Goal: Task Accomplishment & Management: Manage account settings

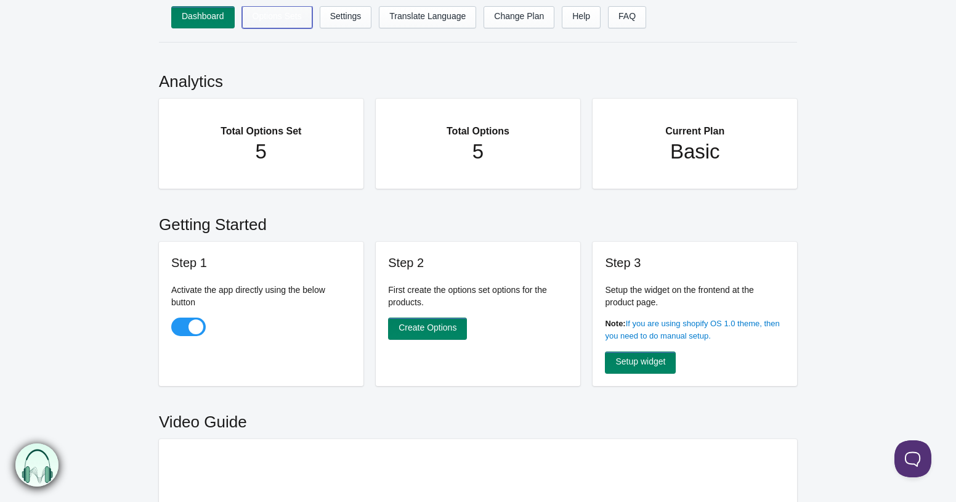
click at [287, 18] on link "Options Sets" at bounding box center [277, 17] width 70 height 22
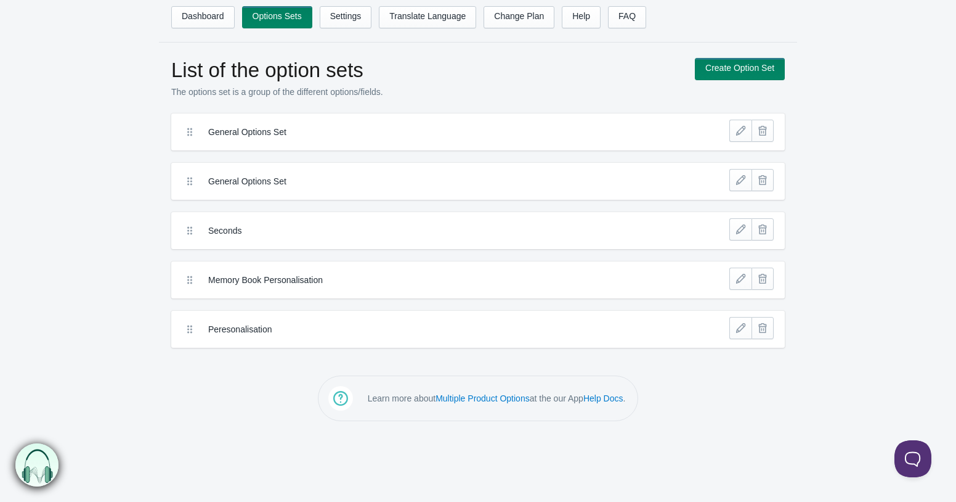
click at [246, 339] on div "Peresonalisation" at bounding box center [447, 329] width 540 height 25
click at [736, 331] on link at bounding box center [741, 328] width 22 height 22
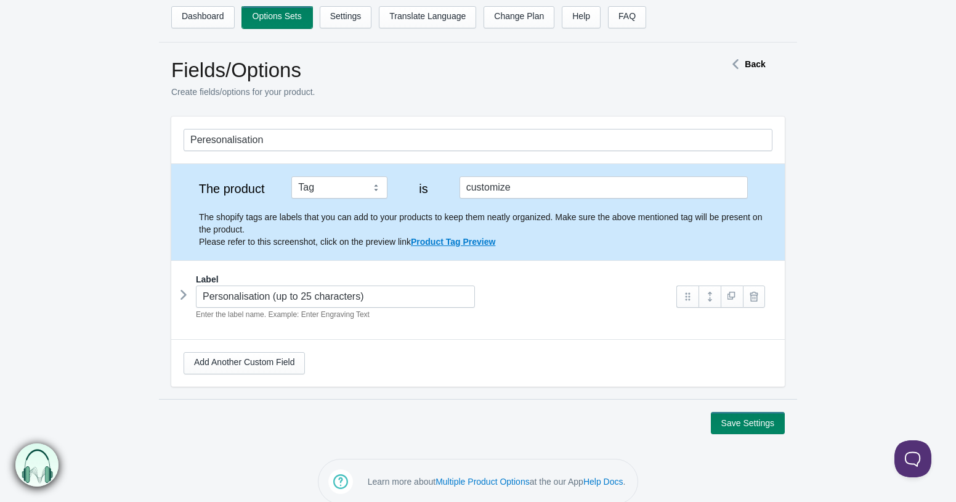
click at [265, 17] on link "Options Sets" at bounding box center [277, 17] width 70 height 22
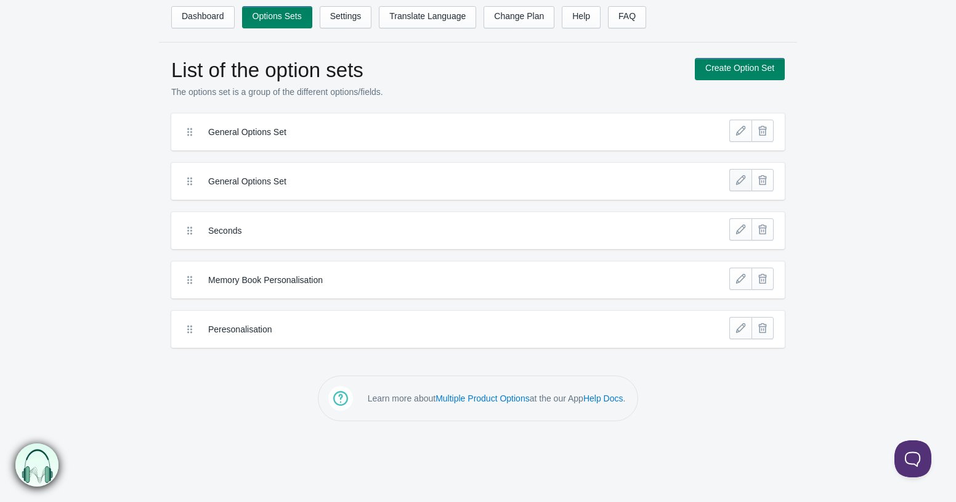
click at [736, 179] on link at bounding box center [741, 180] width 22 height 22
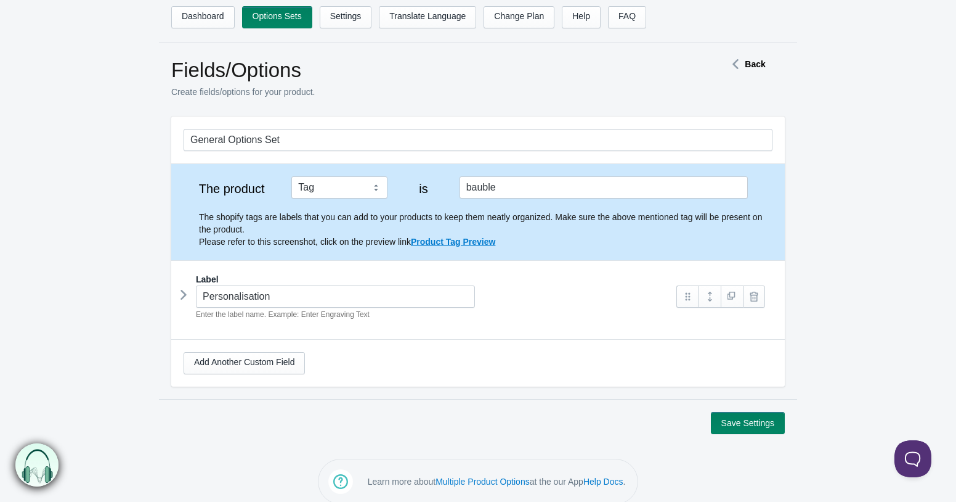
click at [184, 297] on icon at bounding box center [184, 294] width 0 height 18
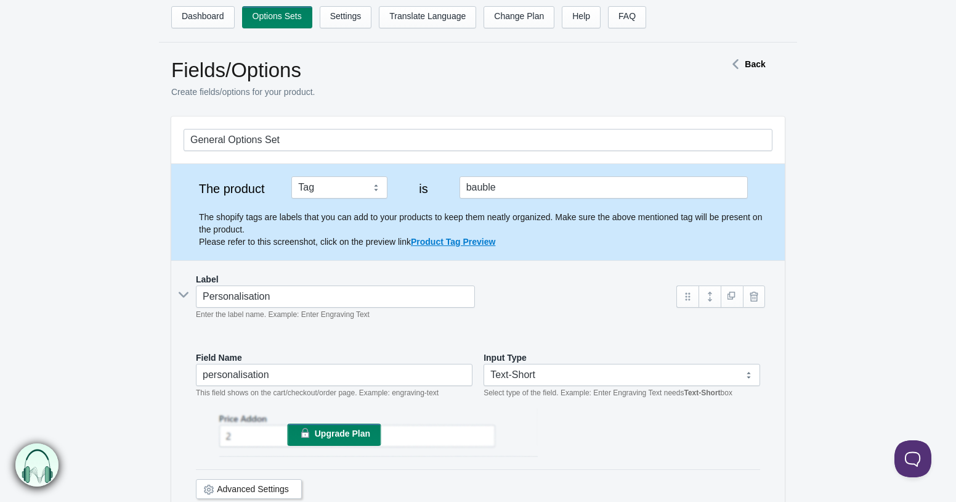
click at [763, 65] on strong "Back" at bounding box center [755, 64] width 20 height 10
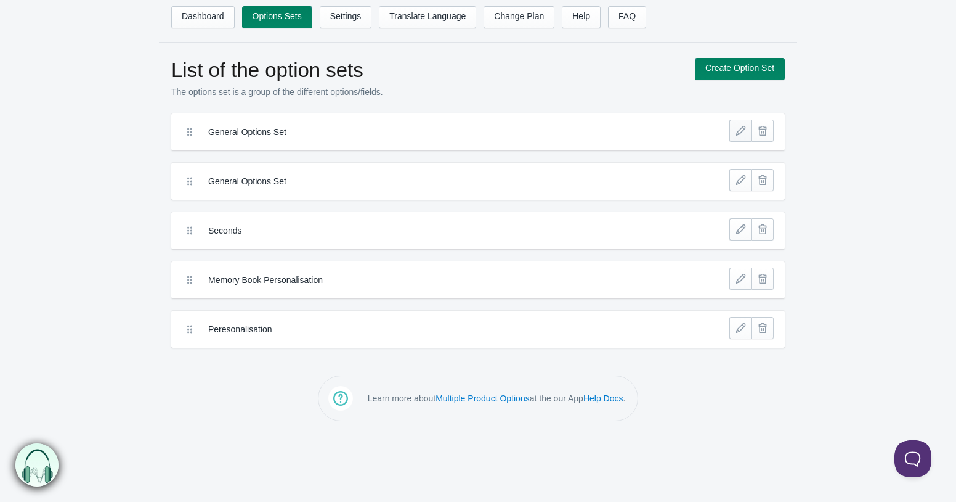
click at [744, 134] on link at bounding box center [741, 131] width 22 height 22
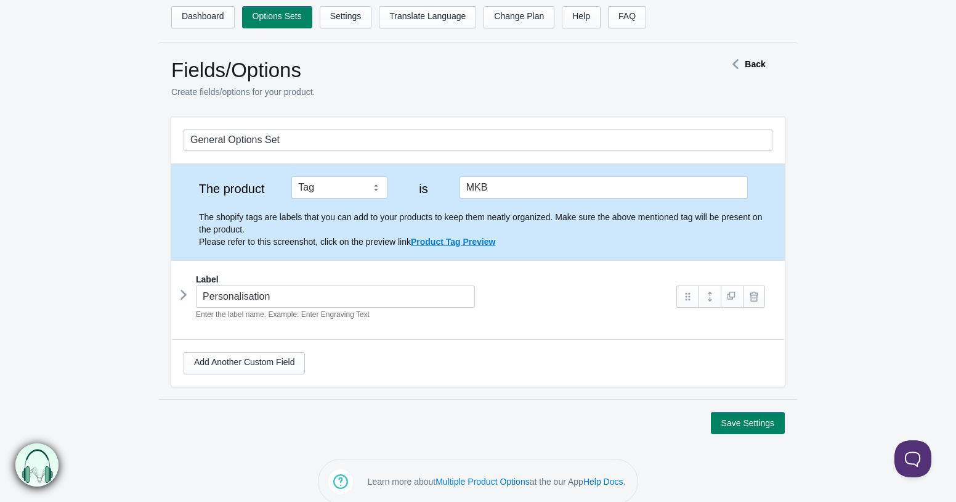
click at [184, 296] on icon at bounding box center [184, 294] width 0 height 18
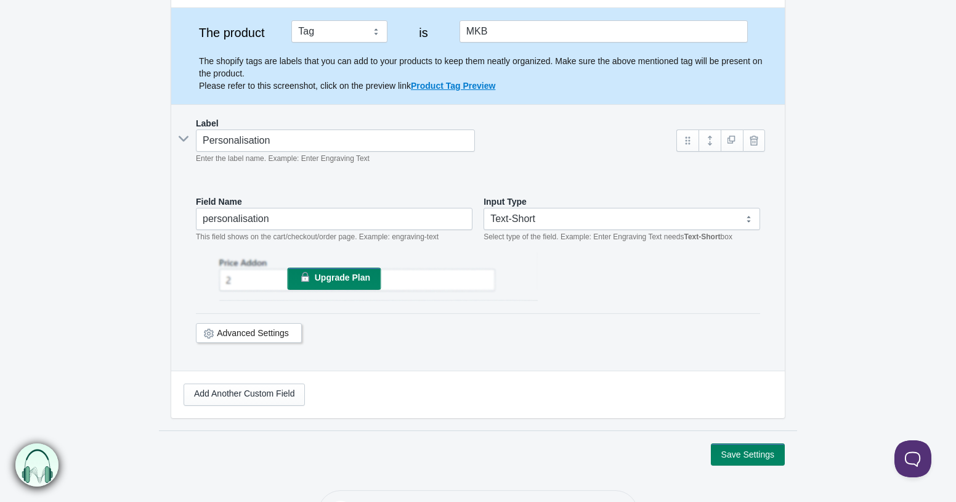
scroll to position [157, 0]
click at [273, 328] on link "Advanced Settings" at bounding box center [253, 332] width 72 height 10
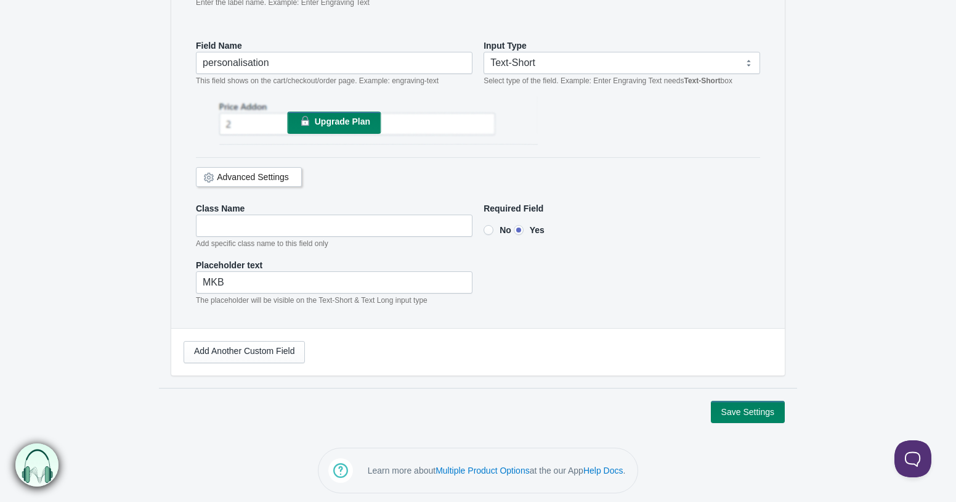
scroll to position [314, 0]
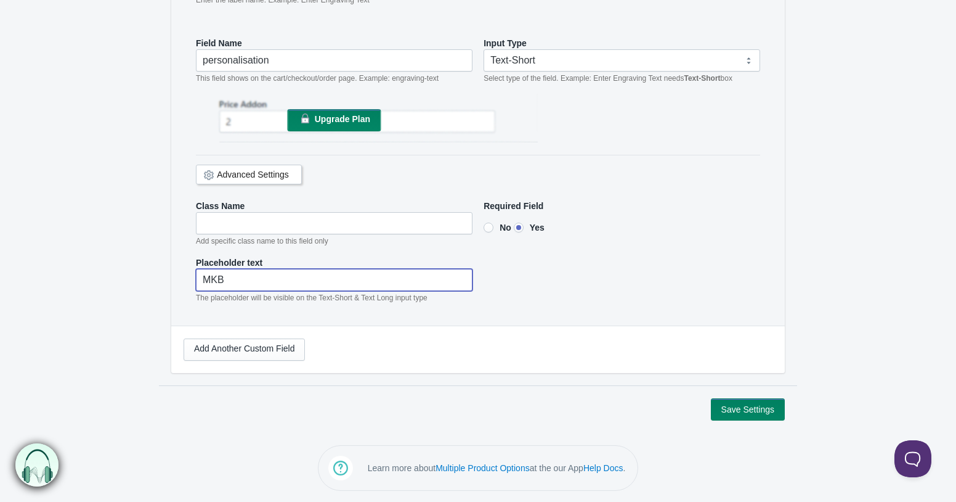
click at [380, 287] on input"] "MKB" at bounding box center [334, 280] width 277 height 22
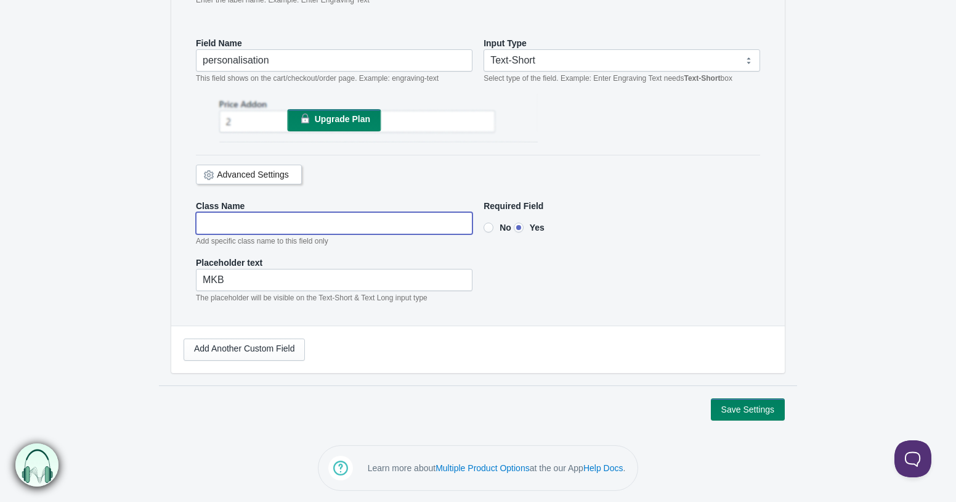
click at [354, 227] on input"] "text" at bounding box center [334, 223] width 277 height 22
click at [494, 464] on link "Multiple Product Options" at bounding box center [483, 468] width 94 height 10
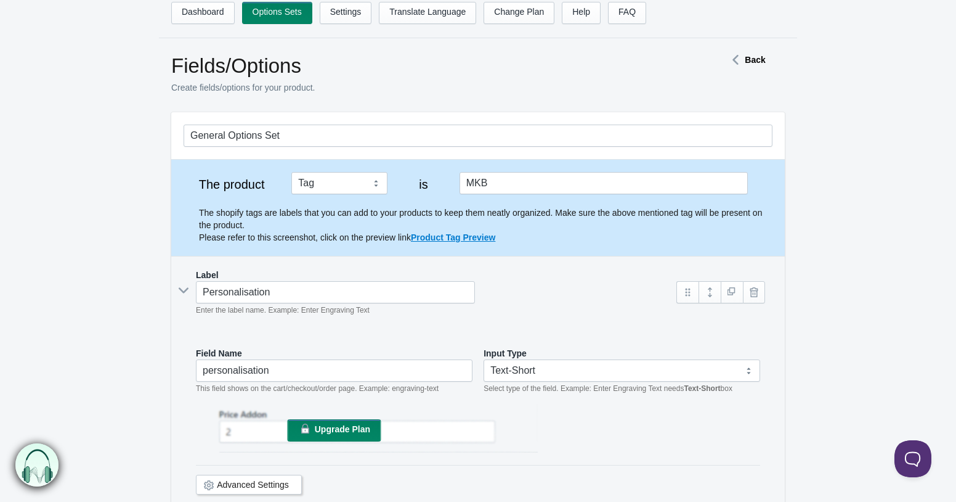
scroll to position [0, 0]
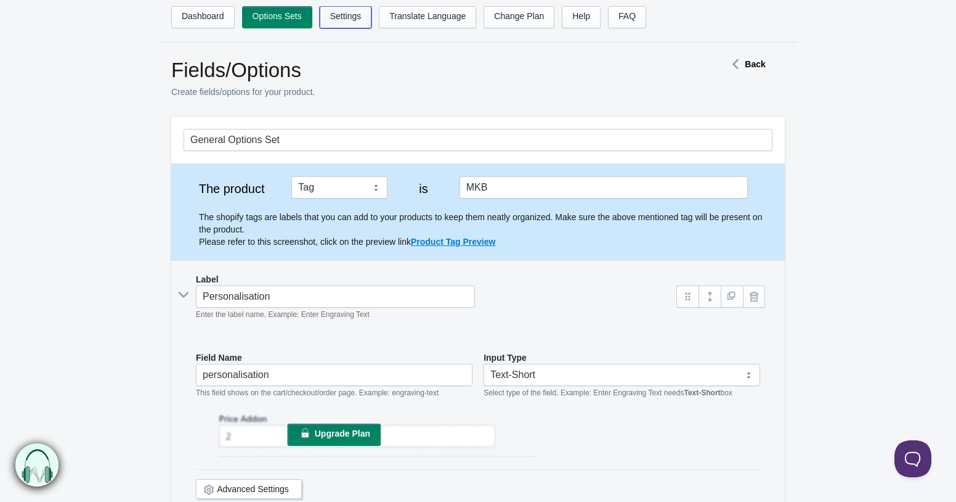
click at [357, 18] on link "Settings" at bounding box center [346, 17] width 52 height 22
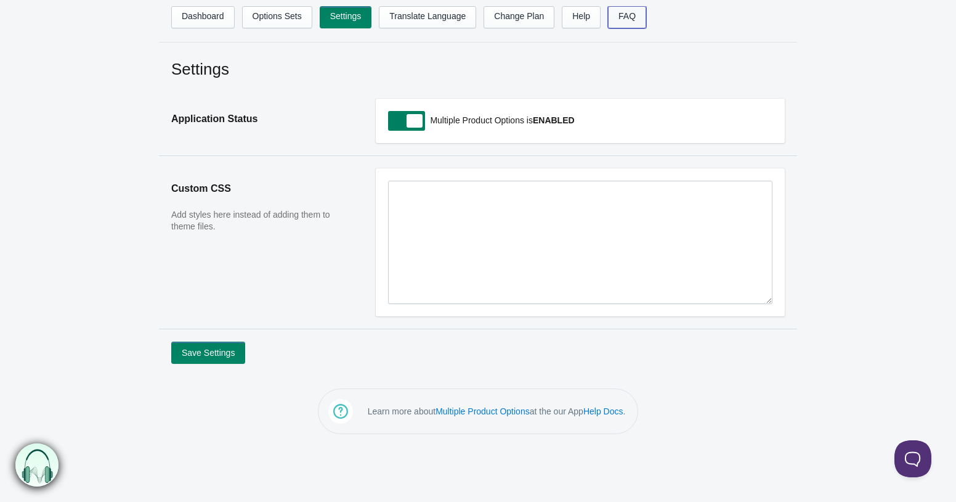
click at [638, 16] on link "FAQ" at bounding box center [627, 17] width 38 height 22
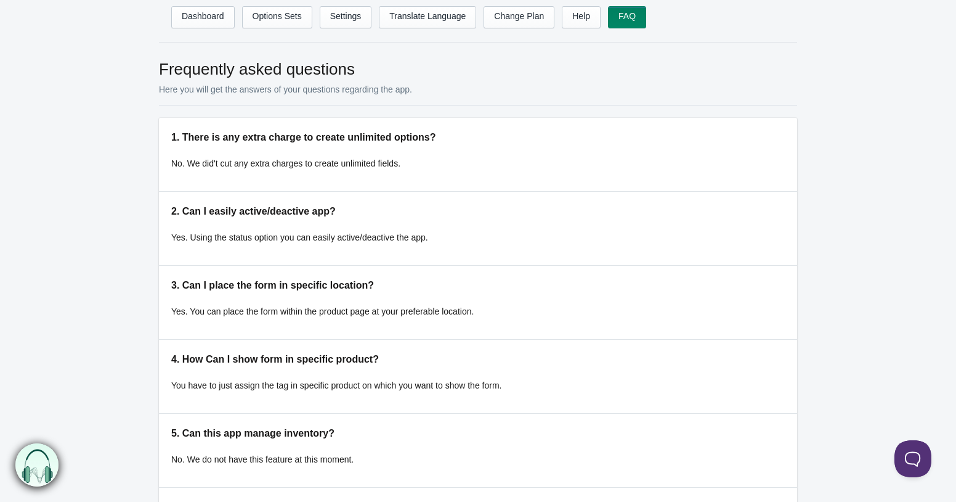
click at [338, 140] on h5 "1. There is any extra charge to create unlimited options?" at bounding box center [478, 137] width 614 height 15
click at [585, 18] on link "Help" at bounding box center [581, 17] width 39 height 22
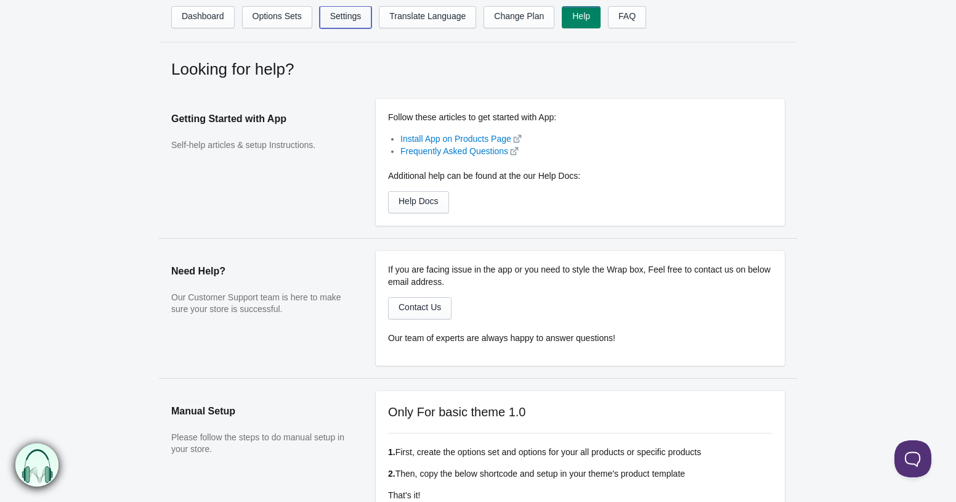
click at [362, 17] on link "Settings" at bounding box center [346, 17] width 52 height 22
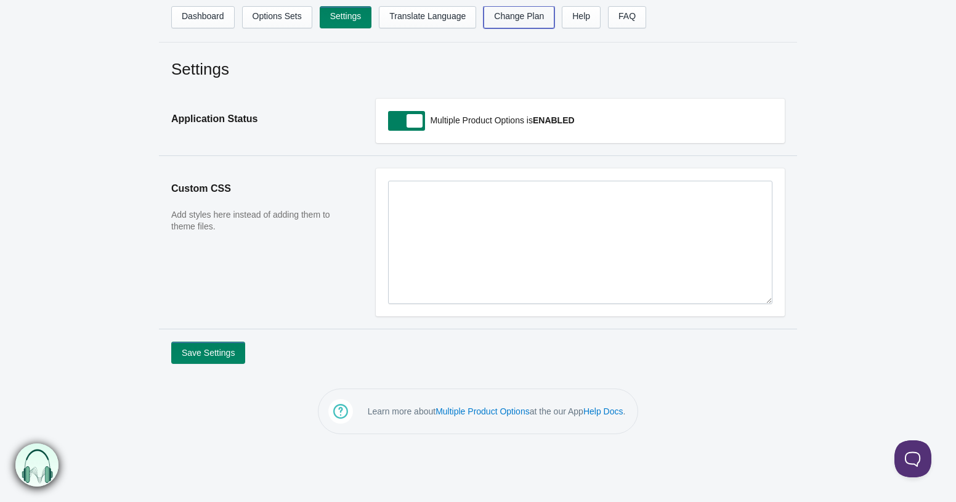
click at [533, 14] on link "Change Plan" at bounding box center [519, 17] width 71 height 22
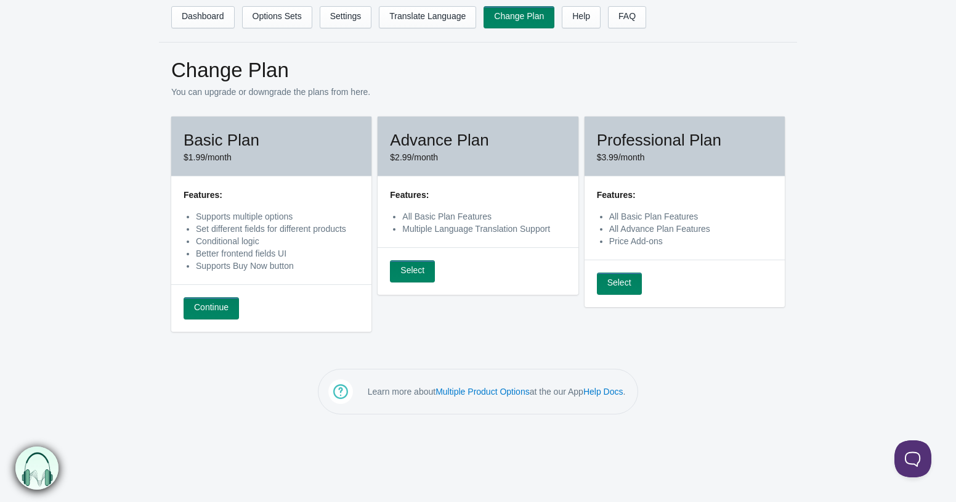
click at [221, 30] on ul "Dashboard Options Sets Settings Translate Language Change Plan Help FAQ Hook te…" at bounding box center [490, 21] width 638 height 30
click at [212, 19] on link "Dashboard" at bounding box center [202, 17] width 63 height 22
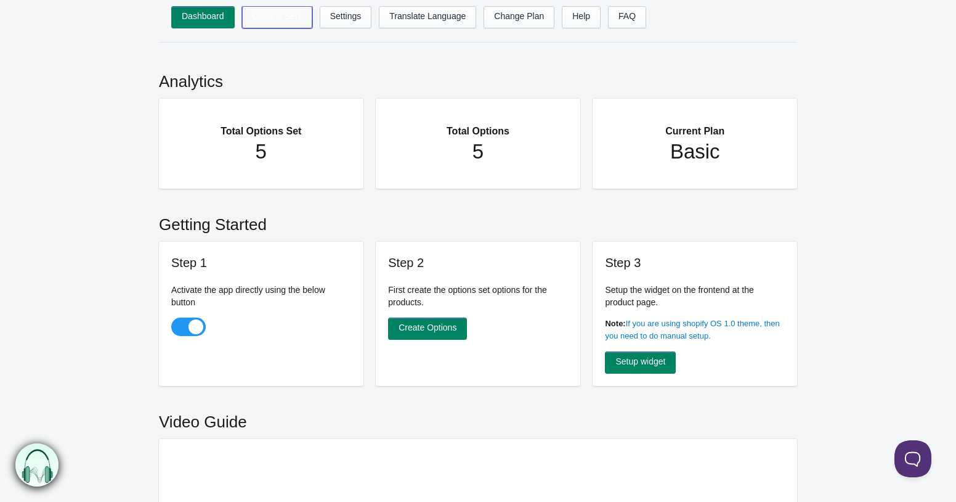
click at [268, 15] on link "Options Sets" at bounding box center [277, 17] width 70 height 22
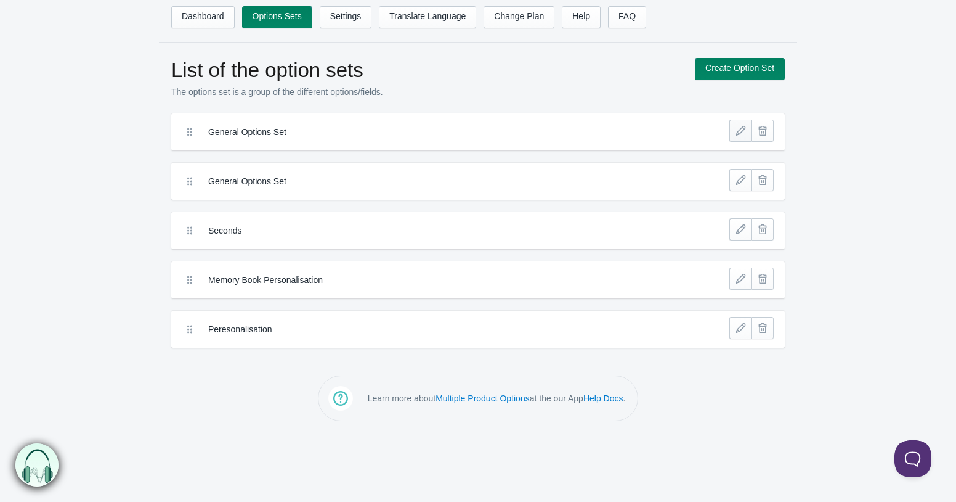
click at [743, 129] on link at bounding box center [741, 131] width 22 height 22
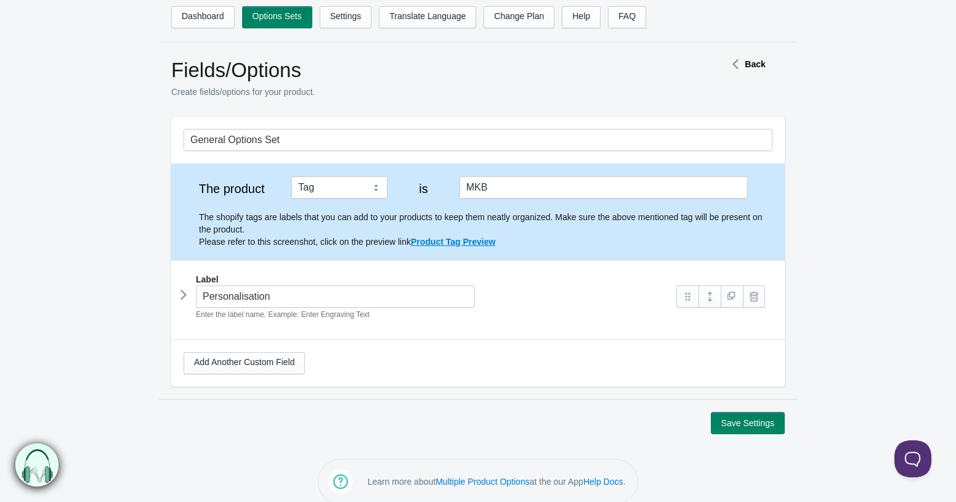
click at [184, 301] on icon at bounding box center [184, 294] width 0 height 18
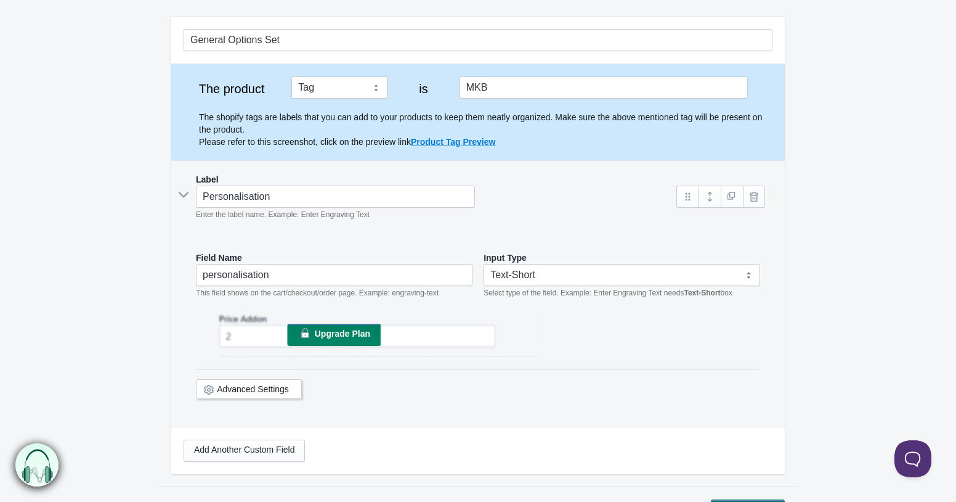
scroll to position [100, 0]
click at [269, 390] on link "Advanced Settings" at bounding box center [253, 388] width 72 height 10
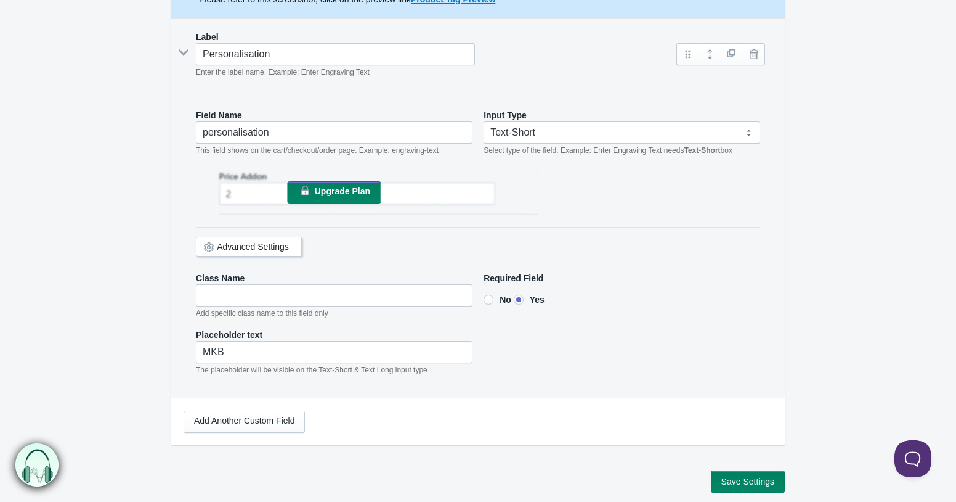
scroll to position [264, 0]
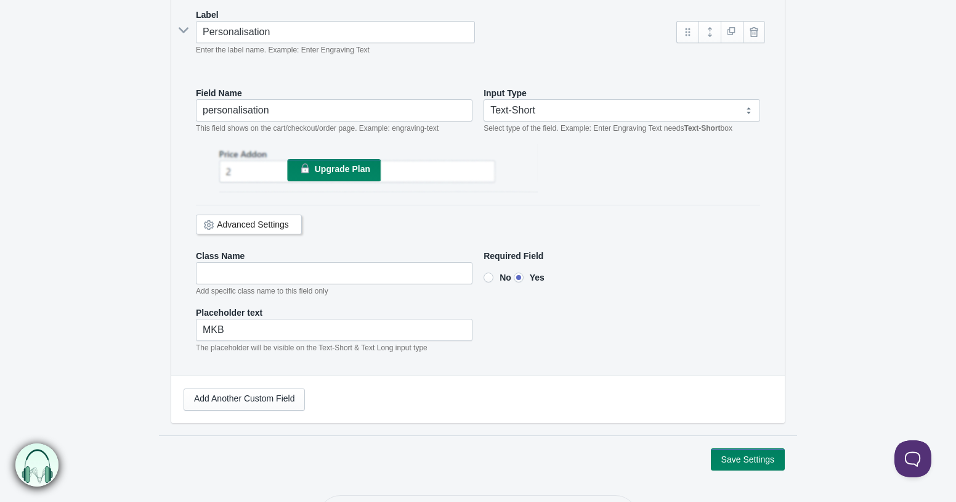
click at [491, 275] on input"] "No" at bounding box center [489, 277] width 10 height 10
radio input"] "true"
click at [345, 331] on input"] "MKB" at bounding box center [334, 330] width 277 height 22
drag, startPoint x: 230, startPoint y: 331, endPoint x: 199, endPoint y: 330, distance: 31.4
click at [199, 330] on input"] "MKB" at bounding box center [334, 330] width 277 height 22
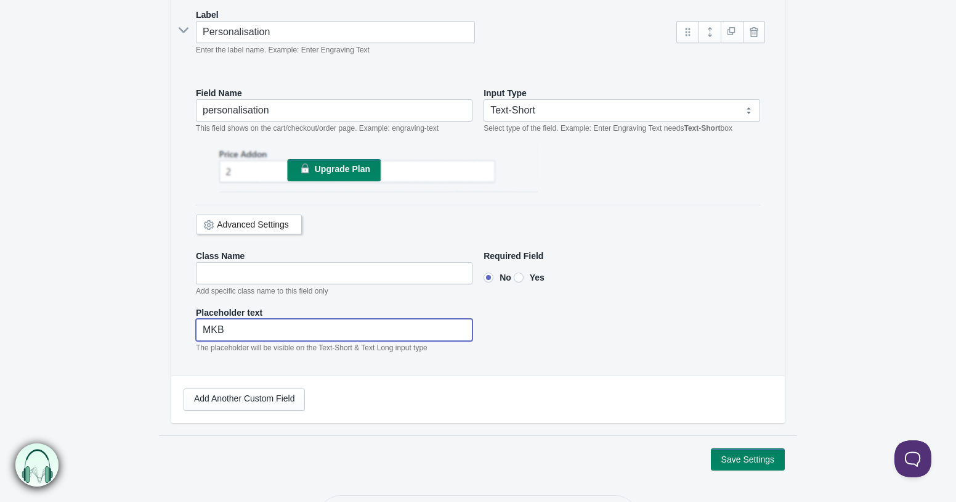
click at [199, 330] on input"] "MKB" at bounding box center [334, 330] width 277 height 22
click at [263, 335] on input"] "e.g. MKB" at bounding box center [334, 330] width 277 height 22
type input"] "e"
click at [562, 338] on div "Placeholder text Enter up to 6 characters e.g. MKB The placeholder will be visi…" at bounding box center [478, 329] width 565 height 47
type input"] "Enter up to 6 characters e.g. MKB"
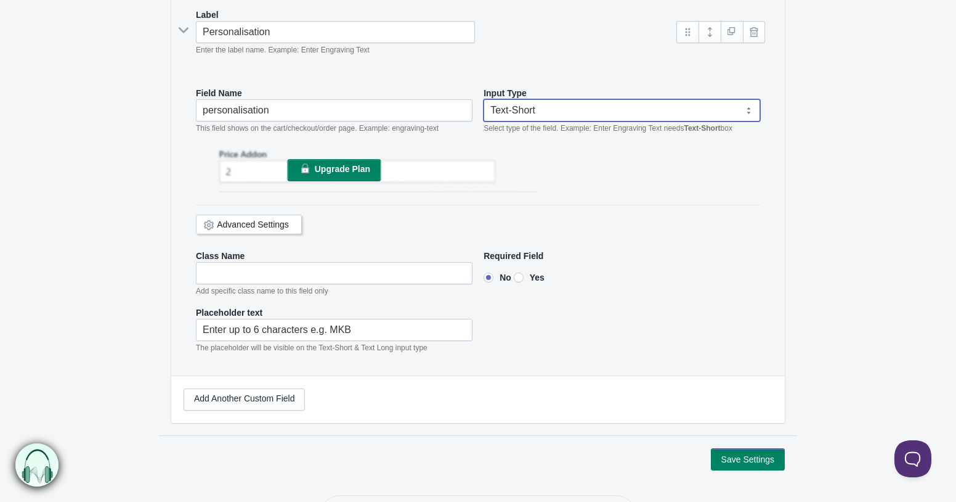
click at [600, 116] on select "Text-Short Text-Long Radio button Drop-down select Image Checkbox Datepicker" at bounding box center [622, 110] width 277 height 22
click at [585, 106] on select "Text-Short Text-Long Radio button Drop-down select Image Checkbox Datepicker" at bounding box center [622, 110] width 277 height 22
click at [748, 457] on button "Save Settings" at bounding box center [748, 459] width 74 height 22
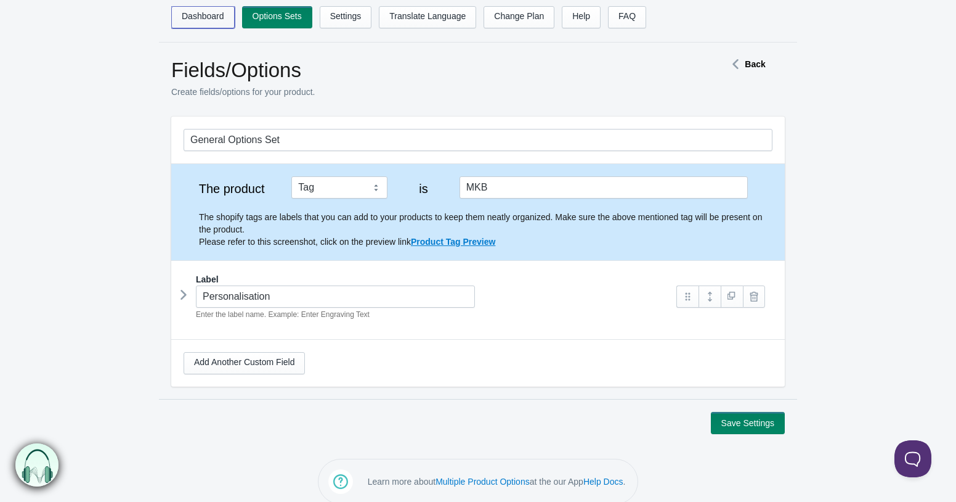
click at [214, 9] on link "Dashboard" at bounding box center [202, 17] width 63 height 22
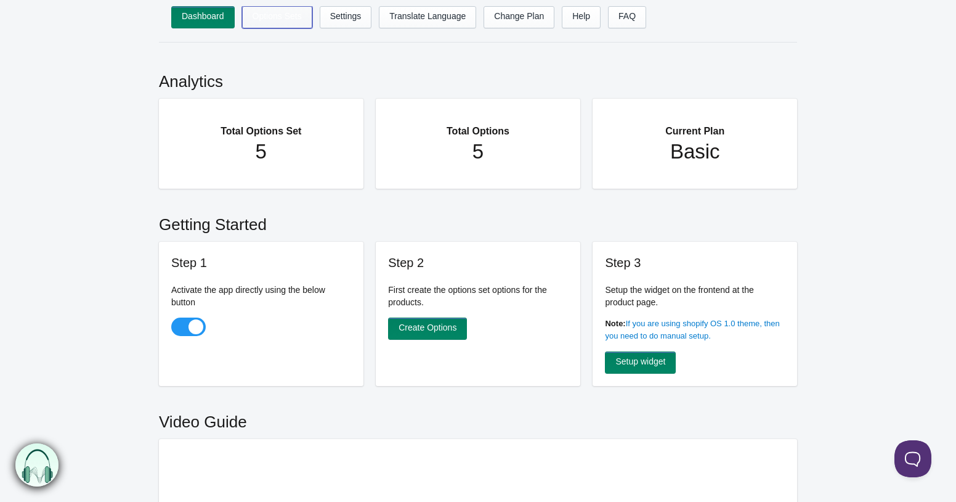
click at [306, 23] on link "Options Sets" at bounding box center [277, 17] width 70 height 22
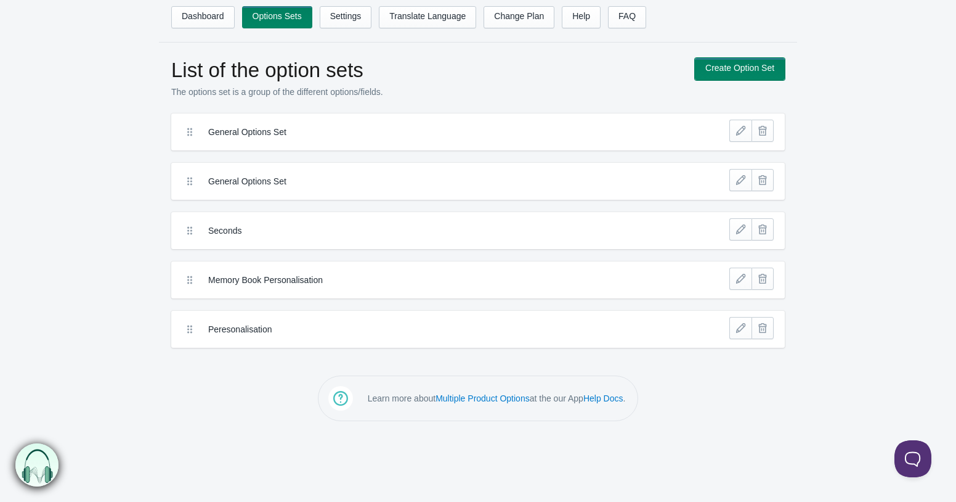
click at [726, 60] on link "Create Option Set" at bounding box center [740, 69] width 90 height 22
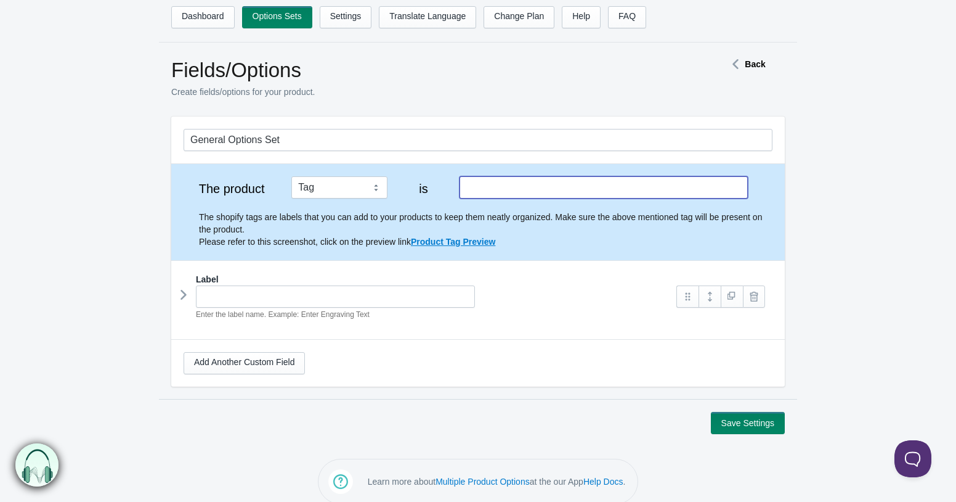
click at [486, 181] on input "text" at bounding box center [604, 187] width 288 height 22
type input "test"
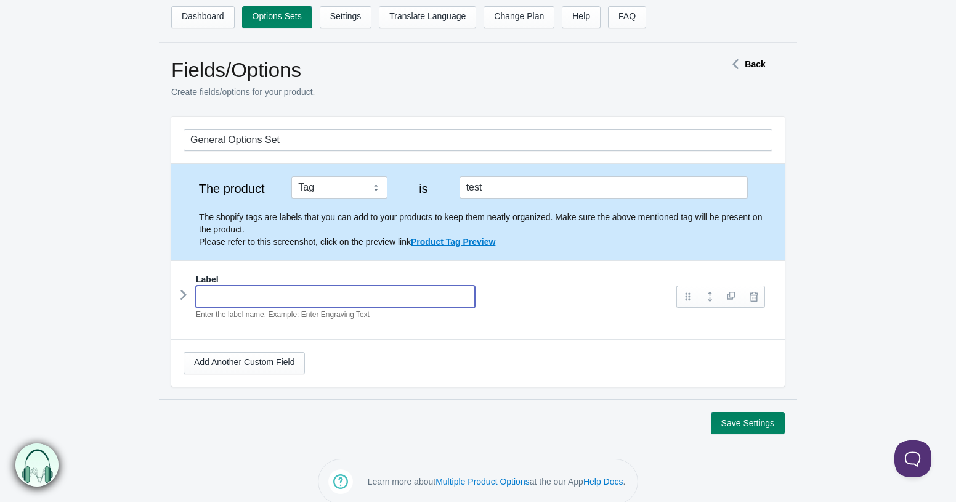
click at [403, 305] on input "text" at bounding box center [335, 296] width 279 height 22
click at [343, 303] on input "text" at bounding box center [335, 296] width 279 height 22
type input "te"
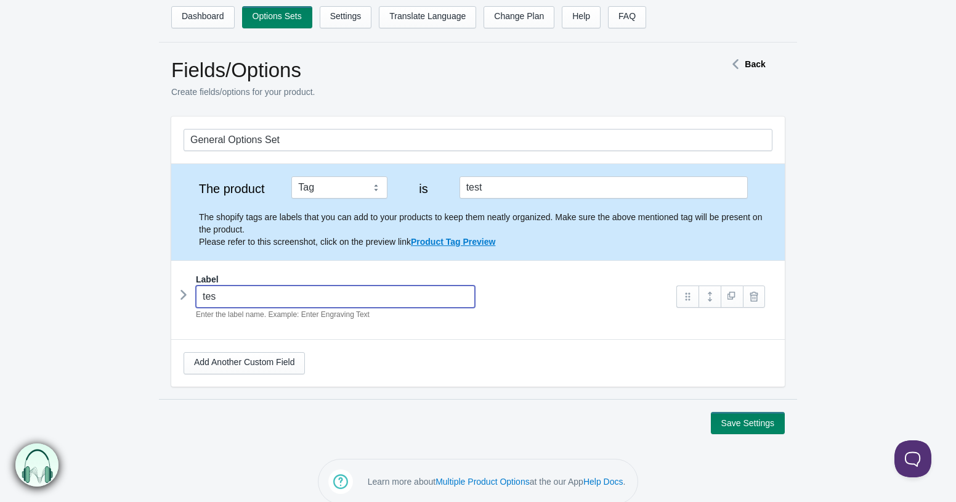
type input "test"
click at [562, 351] on div "Add Another Custom Field" at bounding box center [478, 363] width 614 height 47
click at [184, 295] on icon at bounding box center [184, 294] width 0 height 18
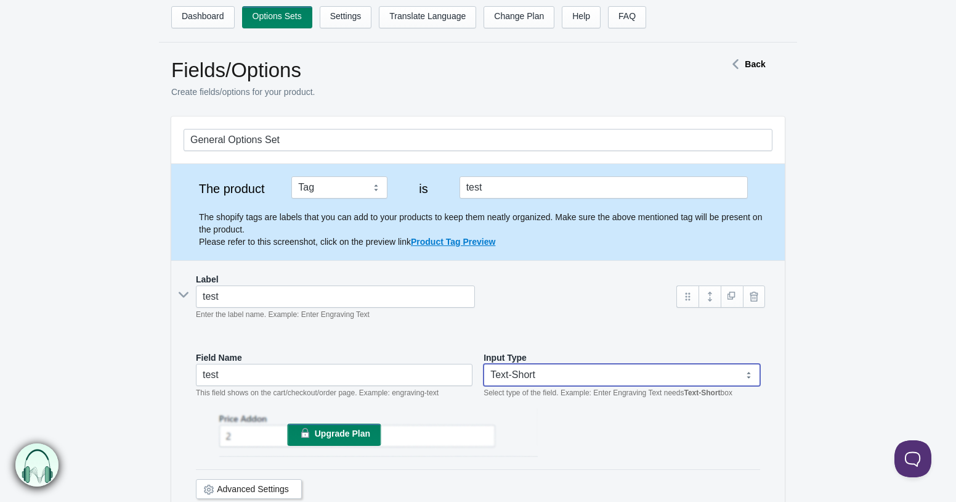
click at [568, 378] on select "Text-Short Text-Long Radio button Drop-down select Image Checkbox Datepicker" at bounding box center [622, 375] width 277 height 22
select select "5"
click at [484, 364] on select "Text-Short Text-Long Radio button Drop-down select Image Checkbox Datepicker" at bounding box center [622, 375] width 277 height 22
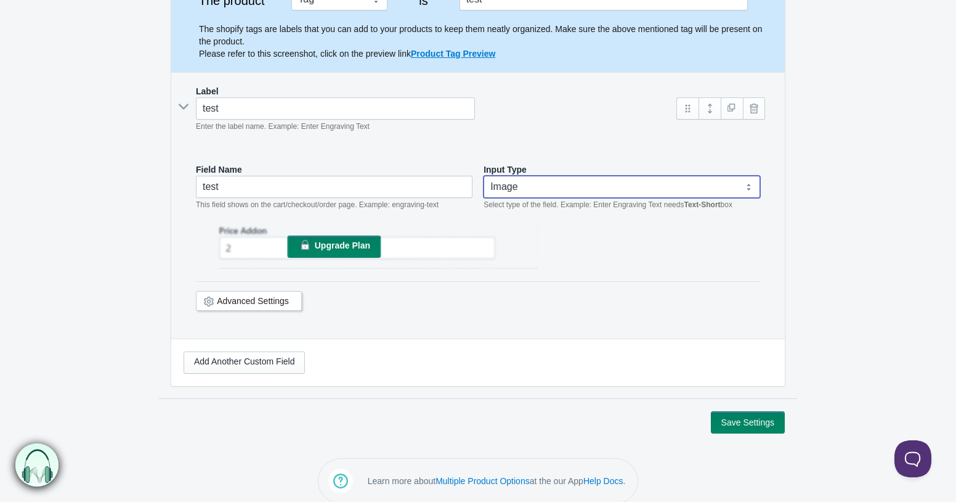
scroll to position [202, 0]
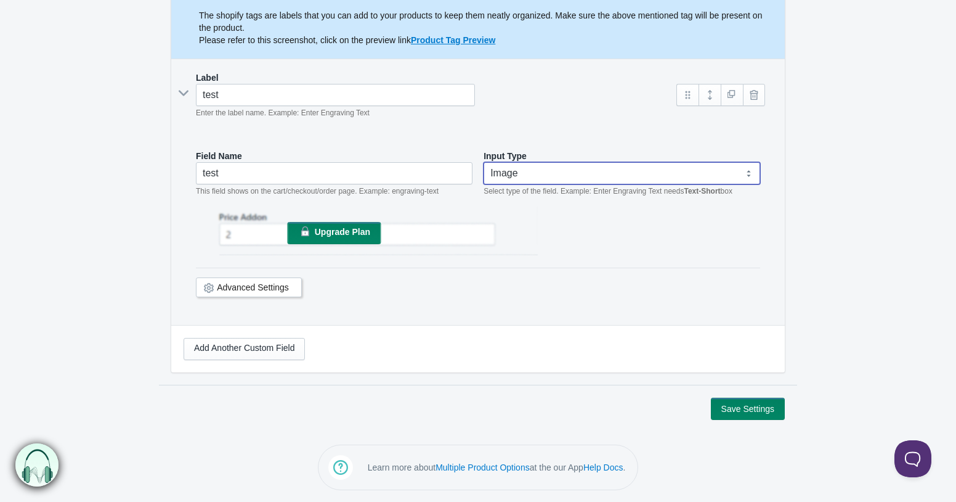
click at [241, 291] on link "Advanced Settings" at bounding box center [253, 287] width 72 height 10
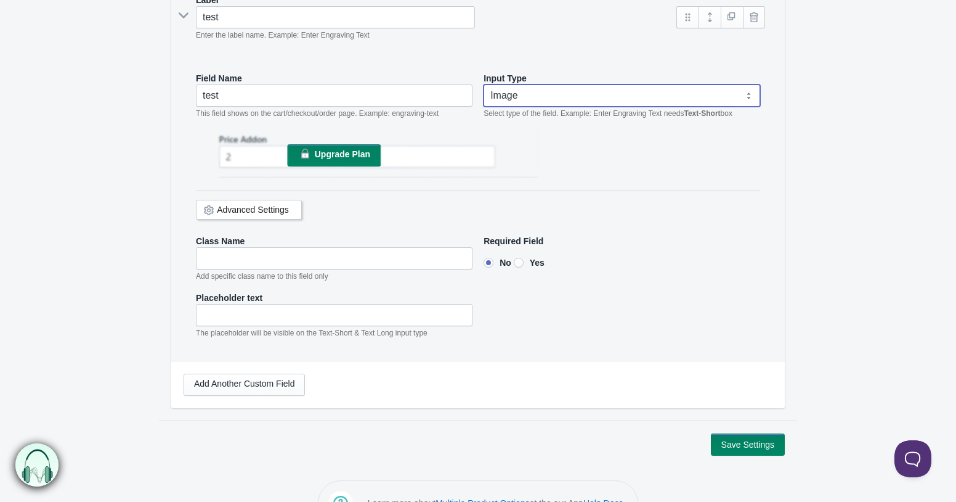
scroll to position [280, 0]
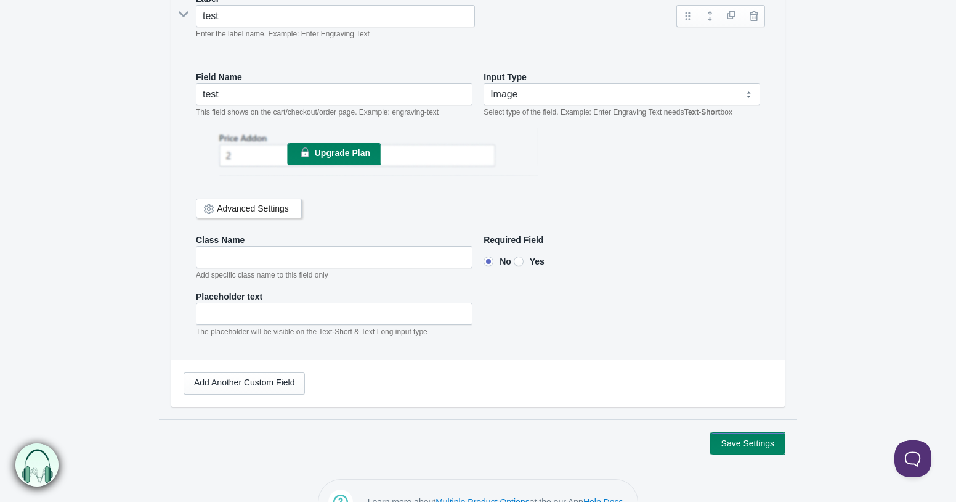
click at [726, 440] on button "Save Settings" at bounding box center [748, 443] width 74 height 22
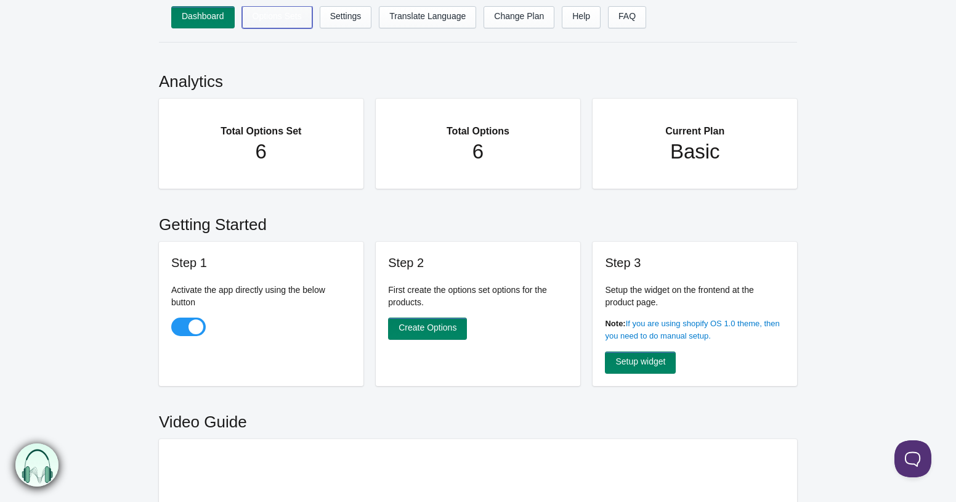
click at [295, 17] on link "Options Sets" at bounding box center [277, 17] width 70 height 22
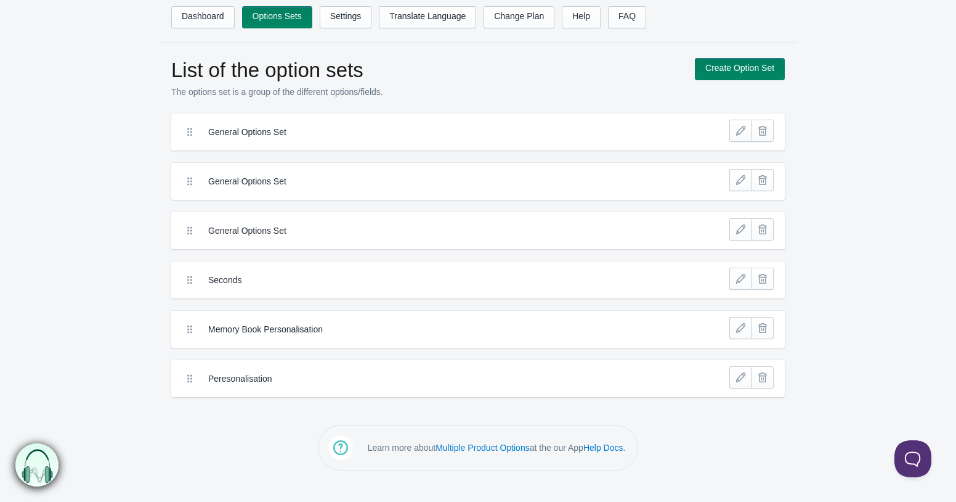
click at [287, 126] on label "General Options Set" at bounding box center [432, 132] width 449 height 12
click at [744, 134] on link at bounding box center [741, 131] width 22 height 22
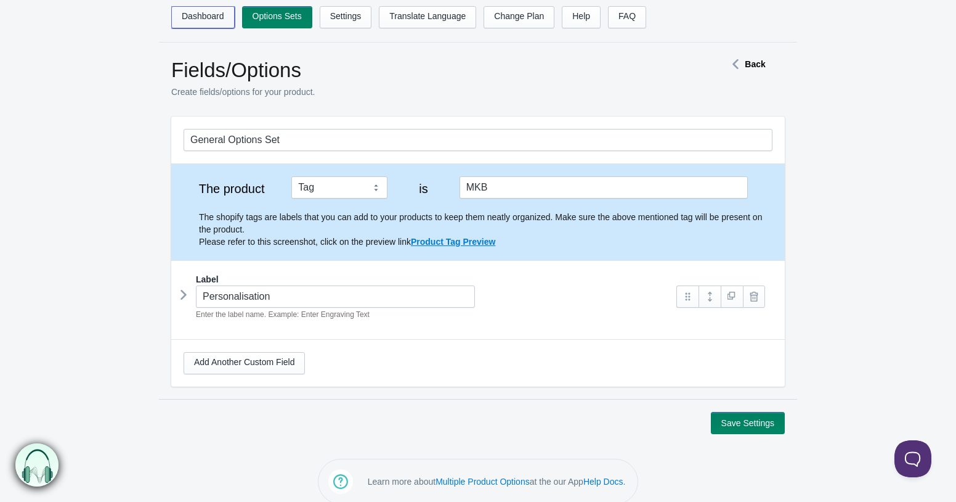
click at [208, 18] on link "Dashboard" at bounding box center [202, 17] width 63 height 22
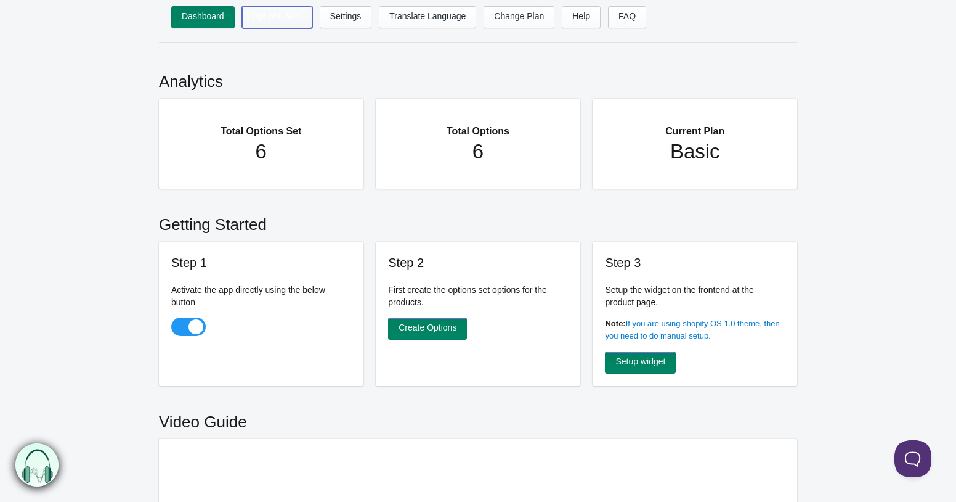
click at [279, 17] on link "Options Sets" at bounding box center [277, 17] width 70 height 22
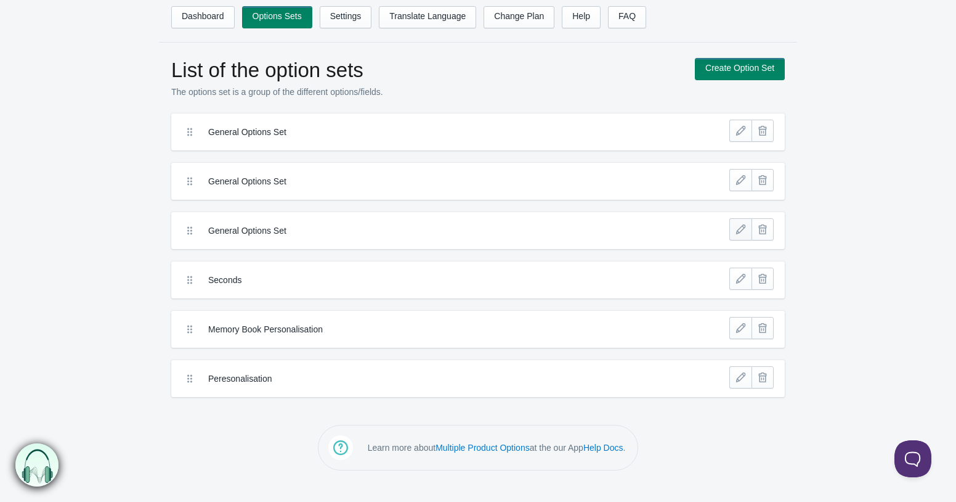
click at [740, 234] on link at bounding box center [741, 229] width 22 height 22
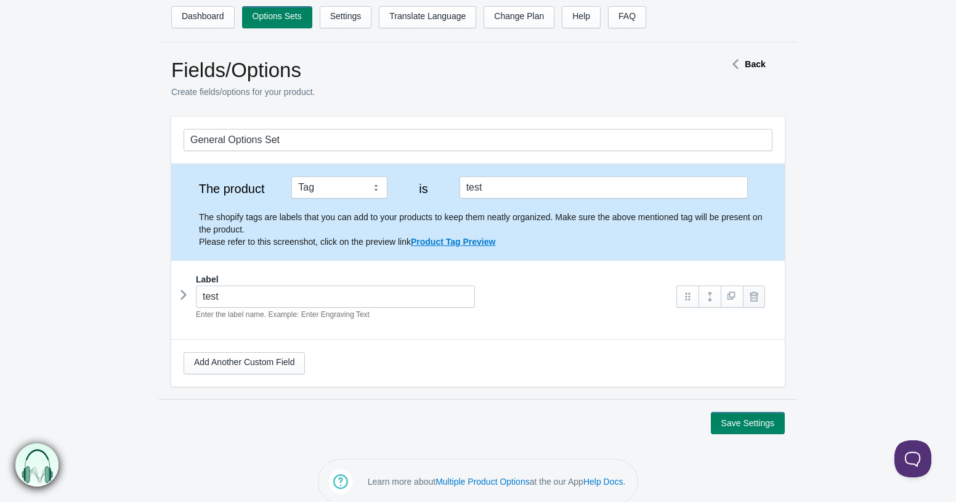
click at [759, 300] on link at bounding box center [754, 296] width 22 height 22
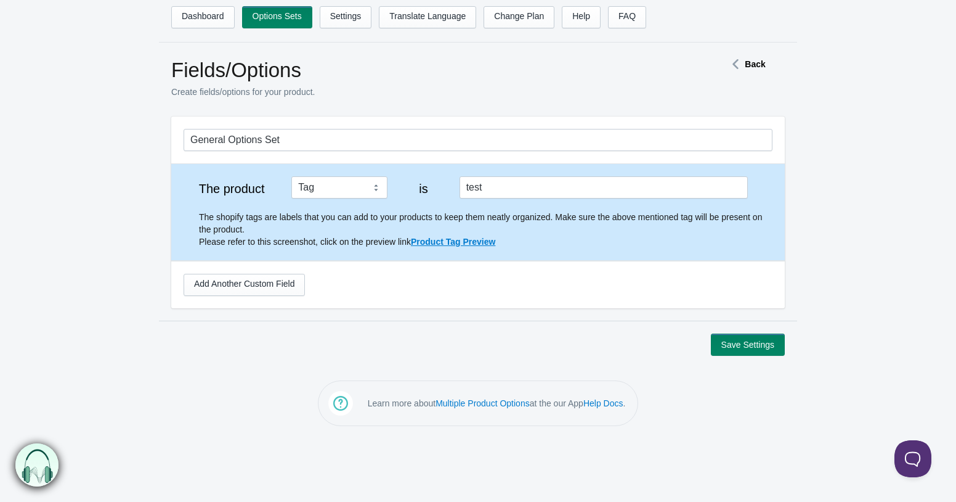
click at [743, 64] on icon at bounding box center [736, 64] width 18 height 6
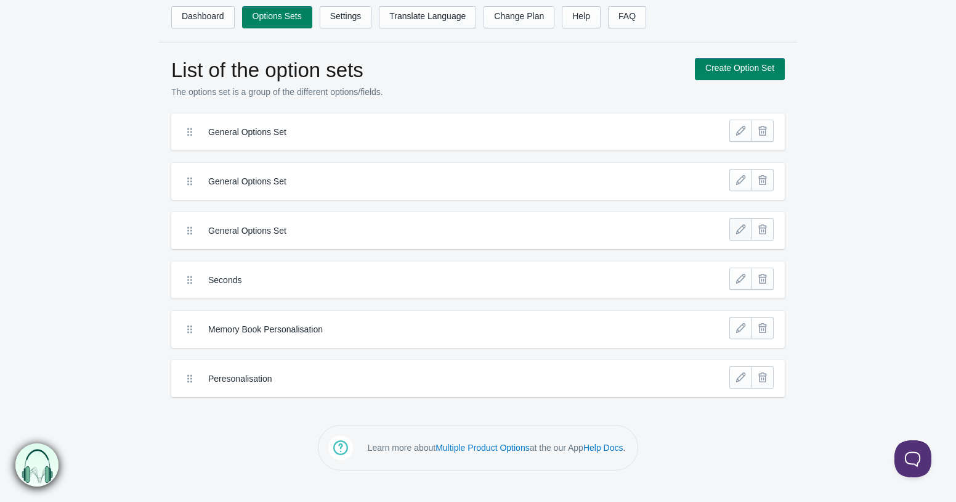
click at [740, 227] on link at bounding box center [741, 229] width 22 height 22
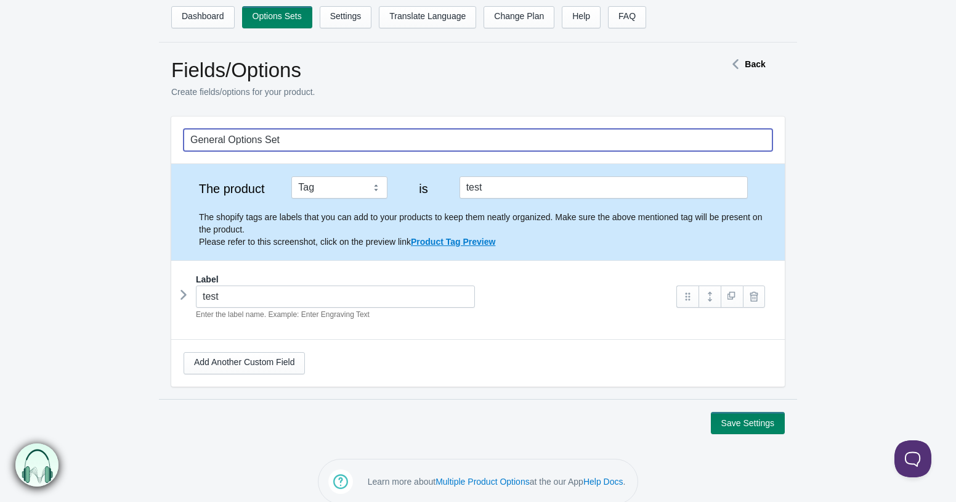
click at [369, 145] on input "General Options Set" at bounding box center [478, 140] width 589 height 22
type input "test"
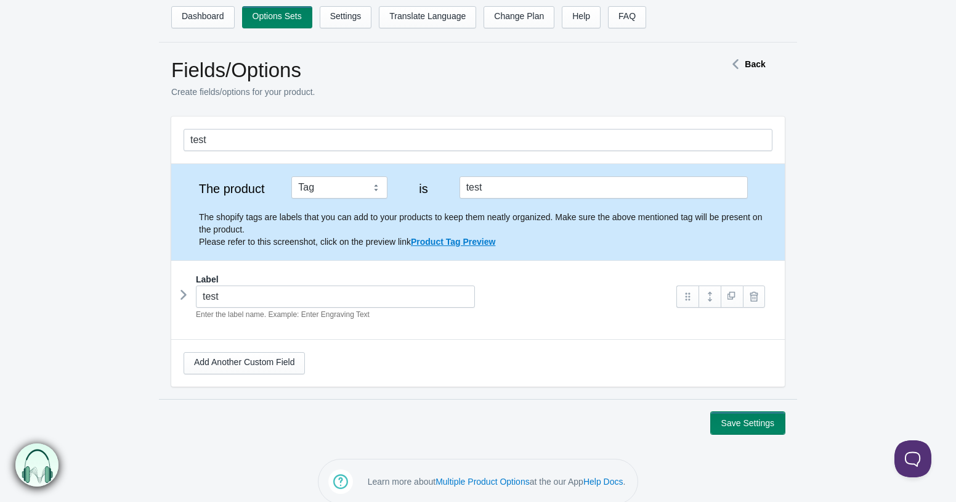
click at [739, 428] on button "Save Settings" at bounding box center [748, 423] width 74 height 22
click at [208, 17] on link "Dashboard" at bounding box center [202, 17] width 63 height 22
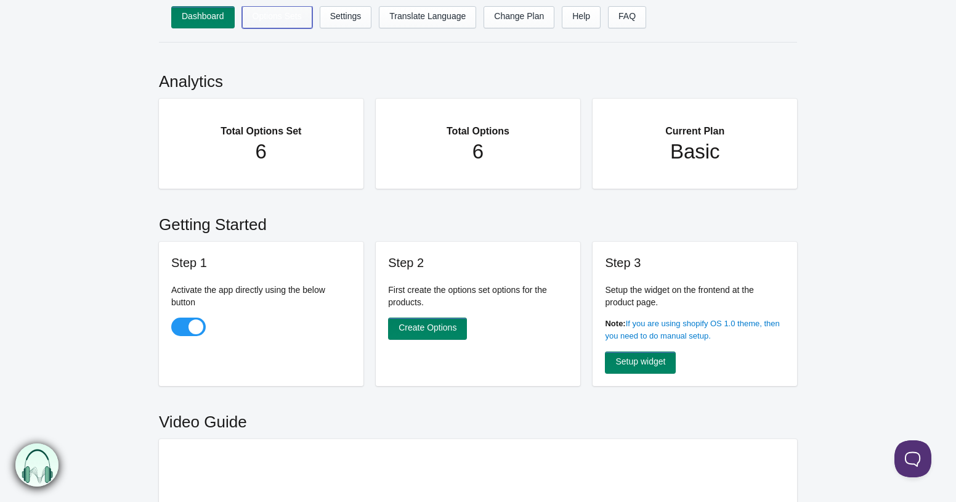
click at [295, 14] on link "Options Sets" at bounding box center [277, 17] width 70 height 22
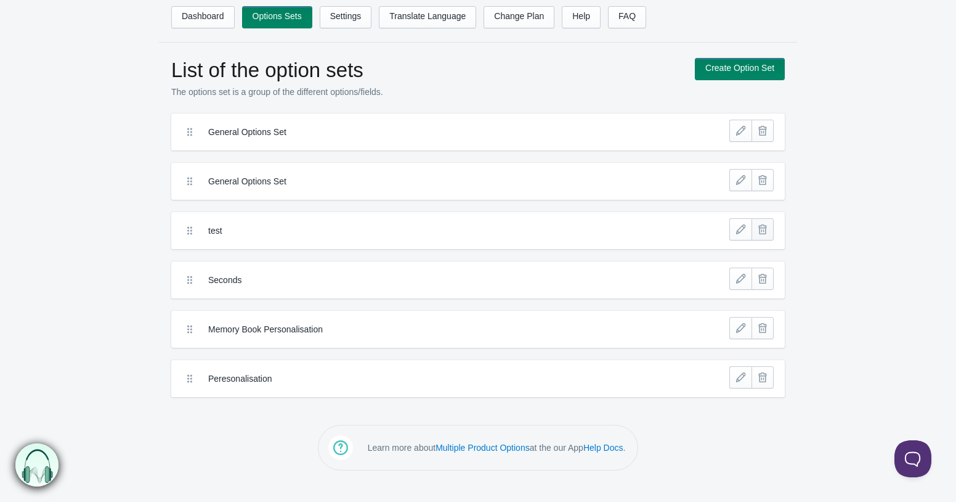
click at [765, 234] on link at bounding box center [763, 229] width 22 height 22
